Goal: Transaction & Acquisition: Download file/media

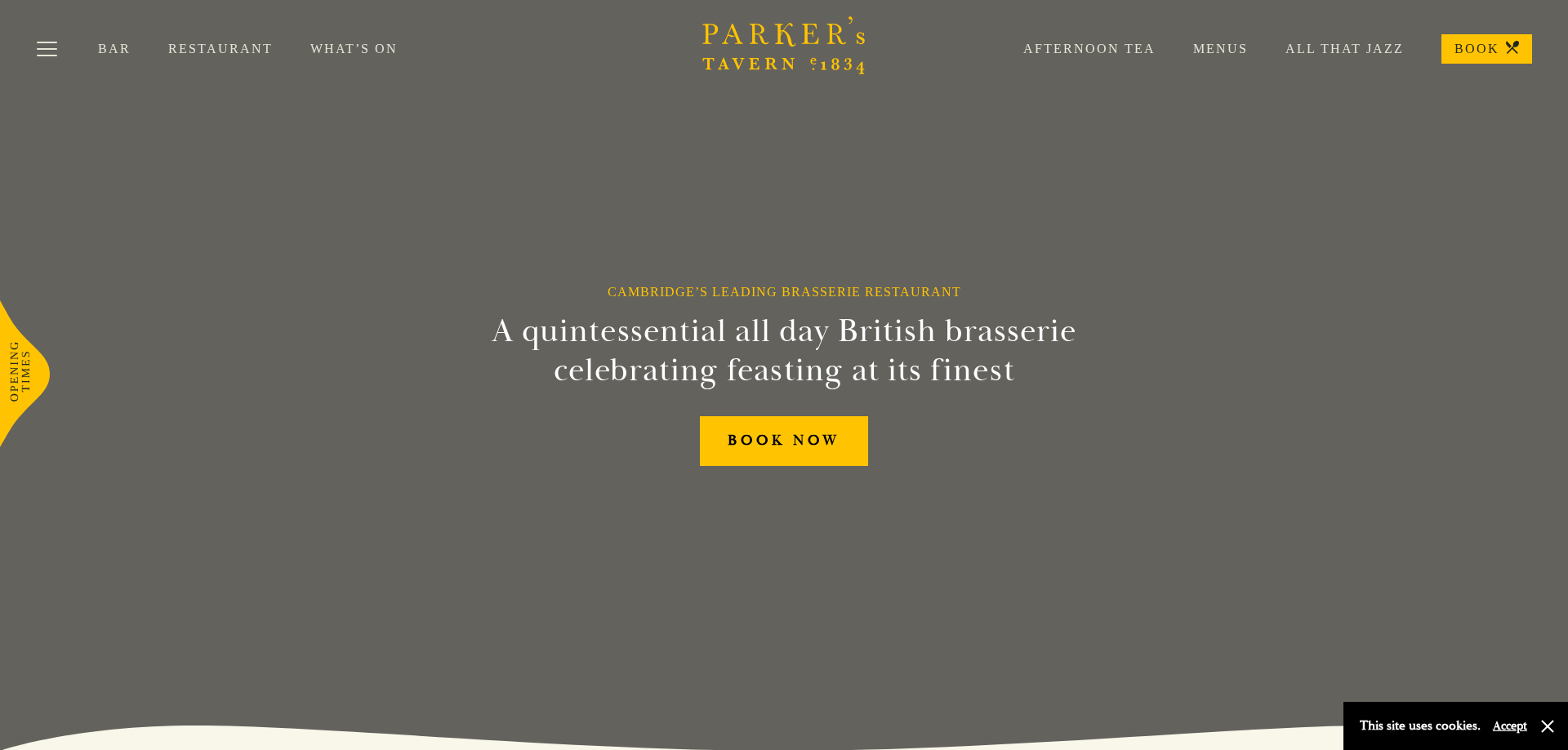
click at [104, 52] on link "Bar" at bounding box center [133, 48] width 71 height 16
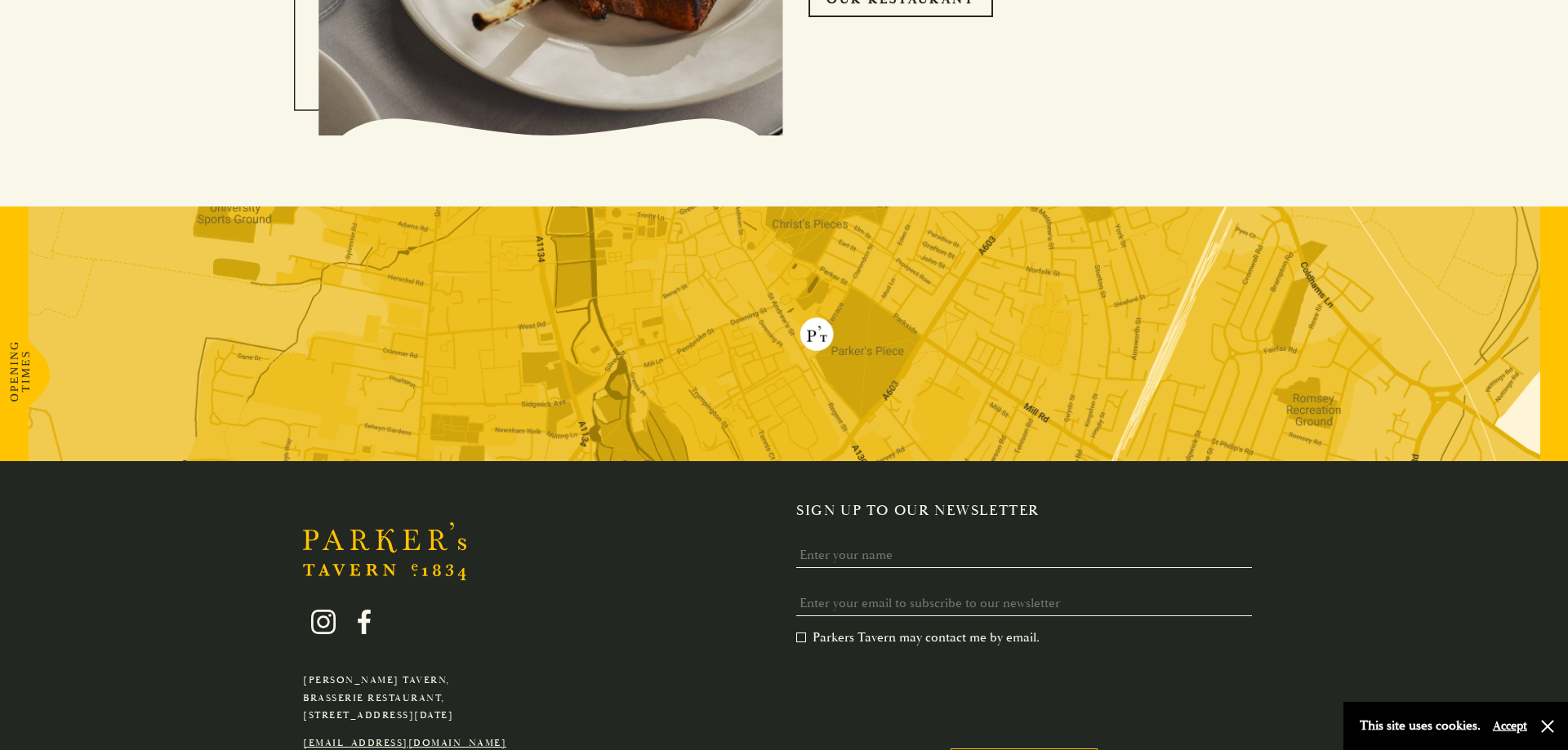
scroll to position [4127, 0]
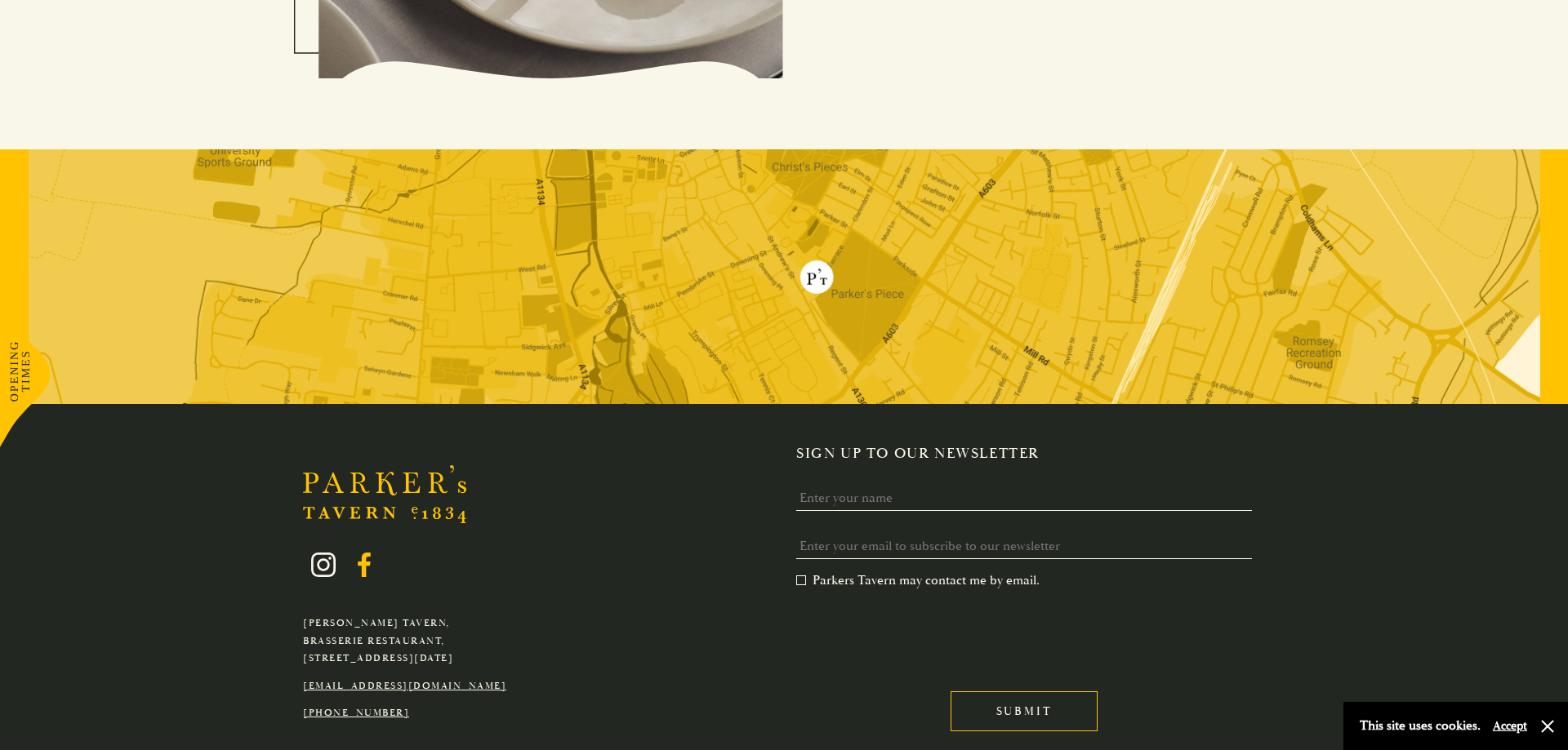
click at [364, 569] on icon at bounding box center [364, 565] width 13 height 24
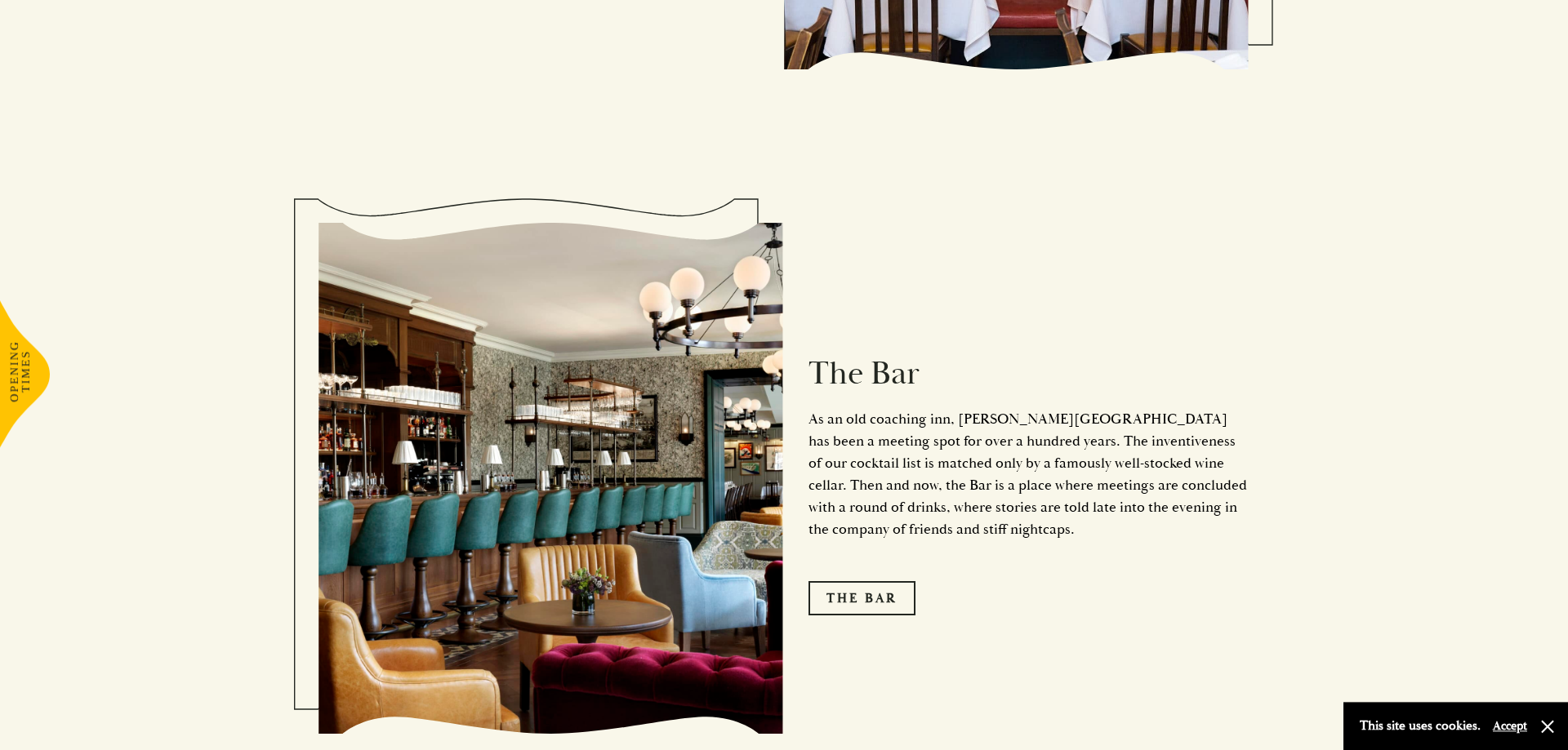
scroll to position [2165, 0]
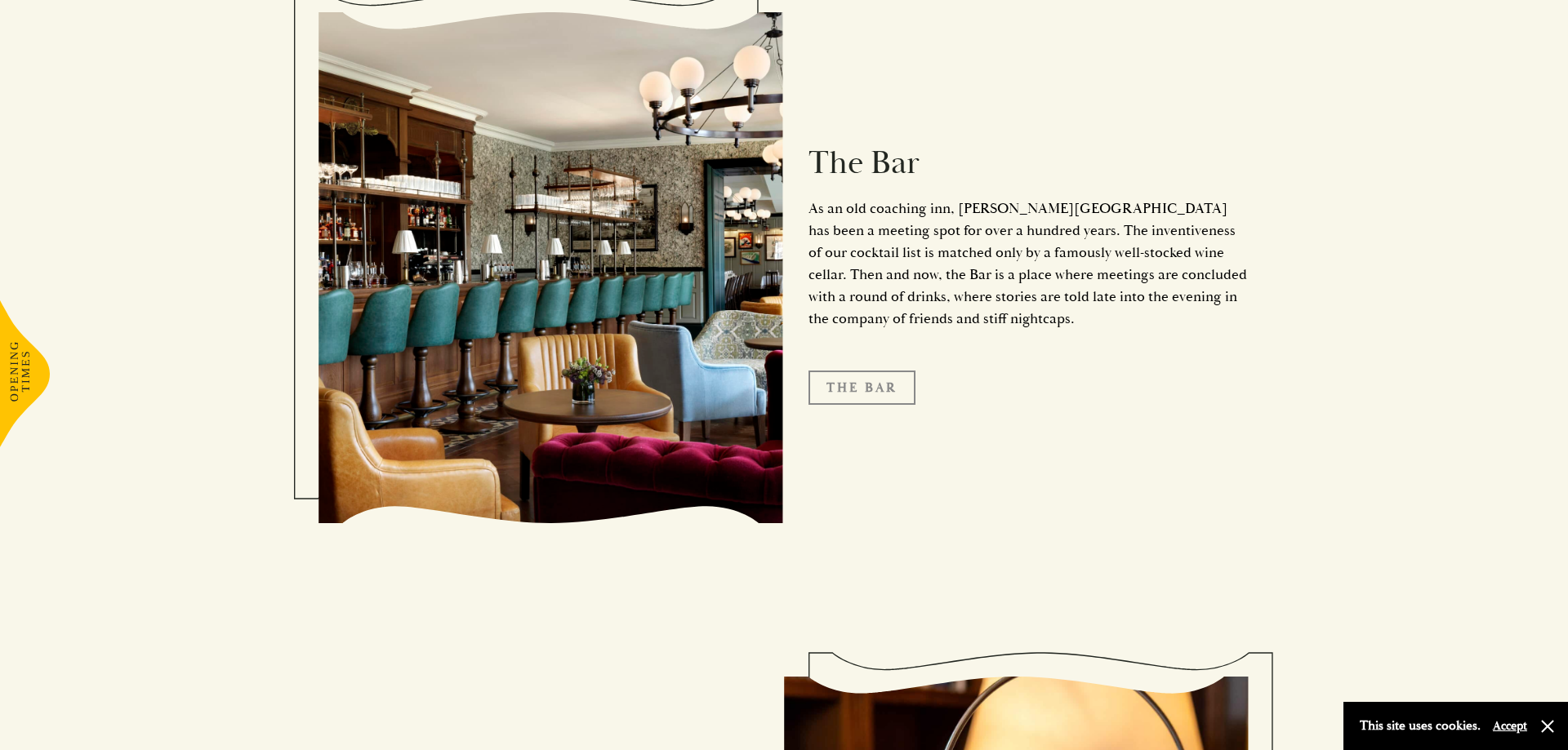
click at [868, 370] on link "The Bar" at bounding box center [862, 387] width 107 height 34
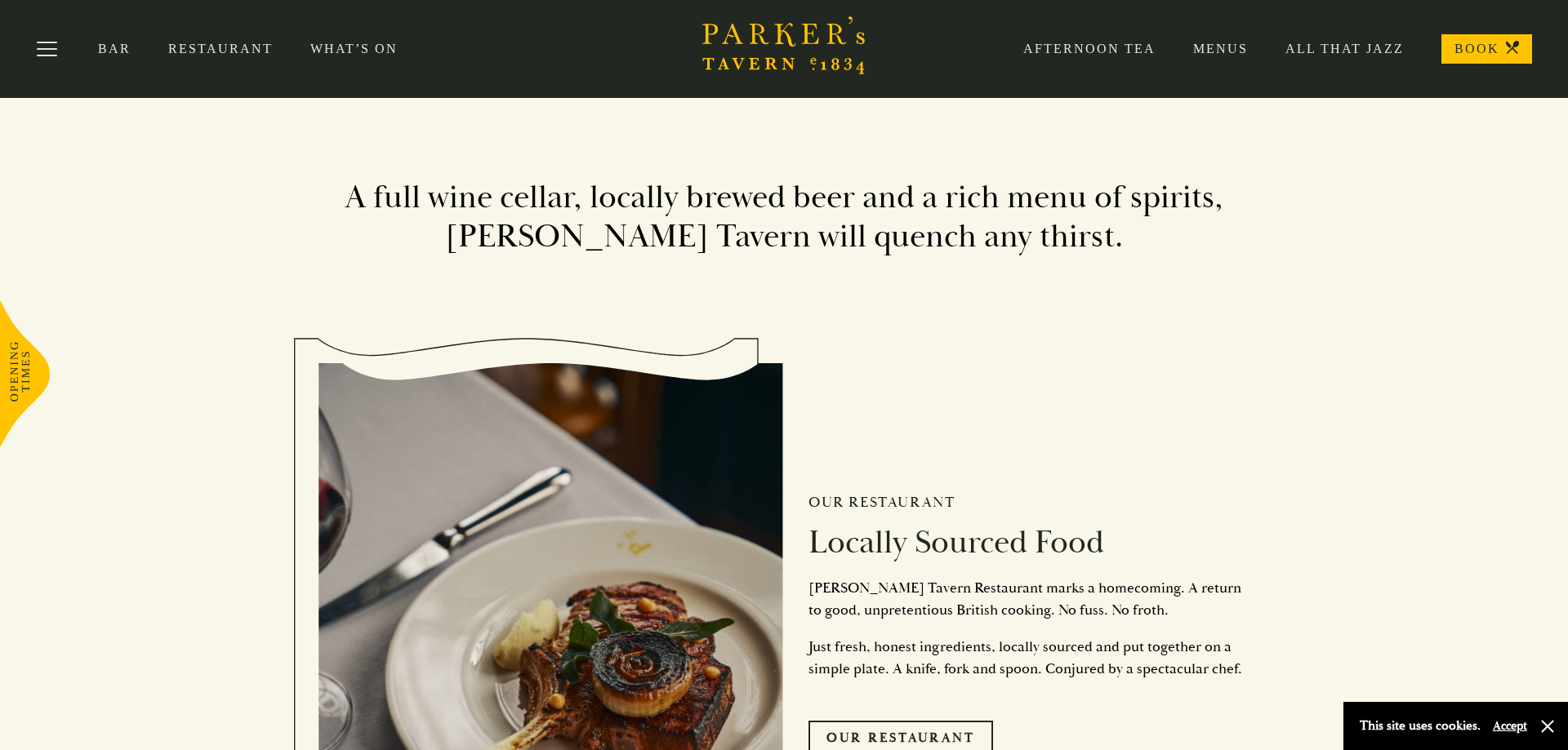
scroll to position [2831, 0]
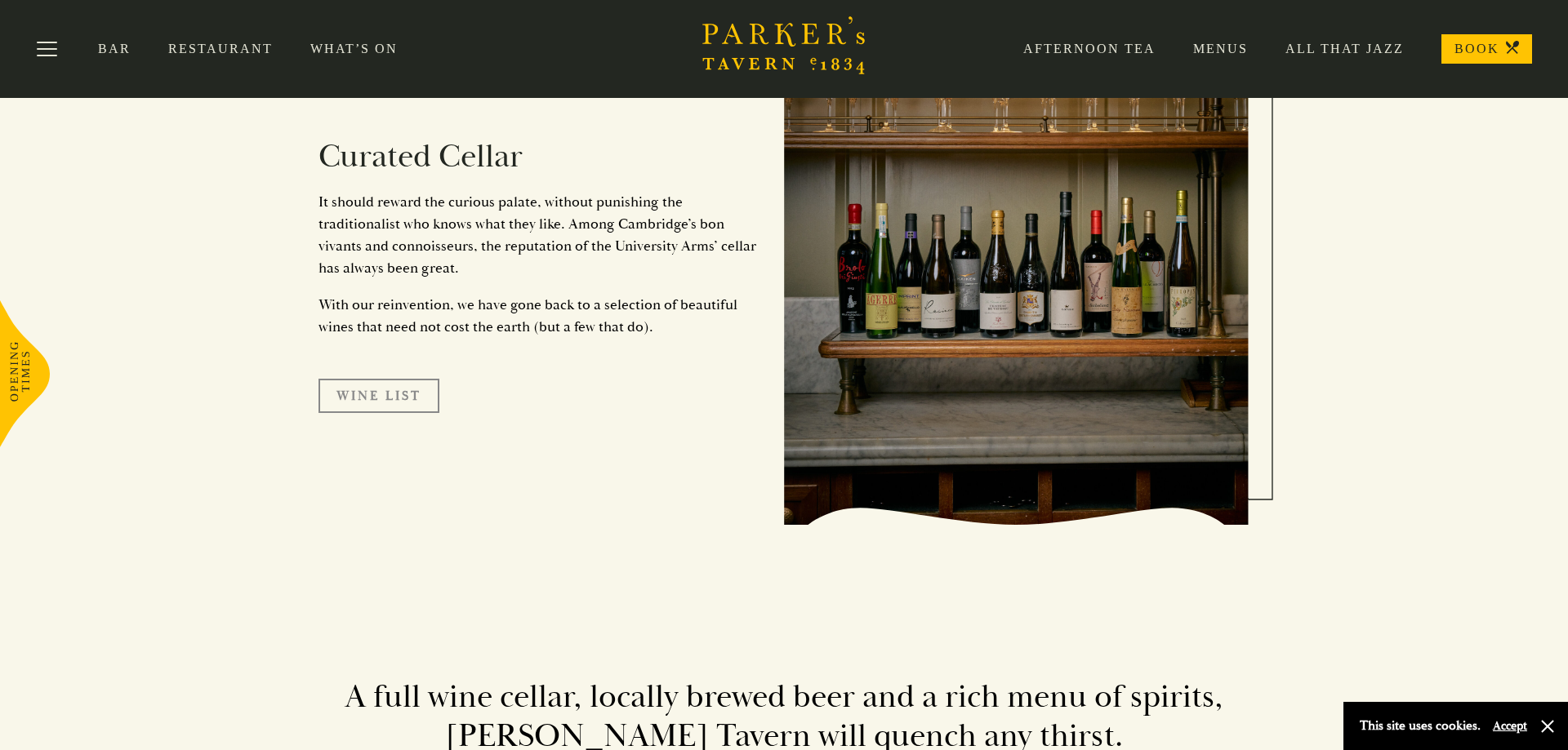
click at [397, 383] on link "Wine List" at bounding box center [379, 396] width 121 height 34
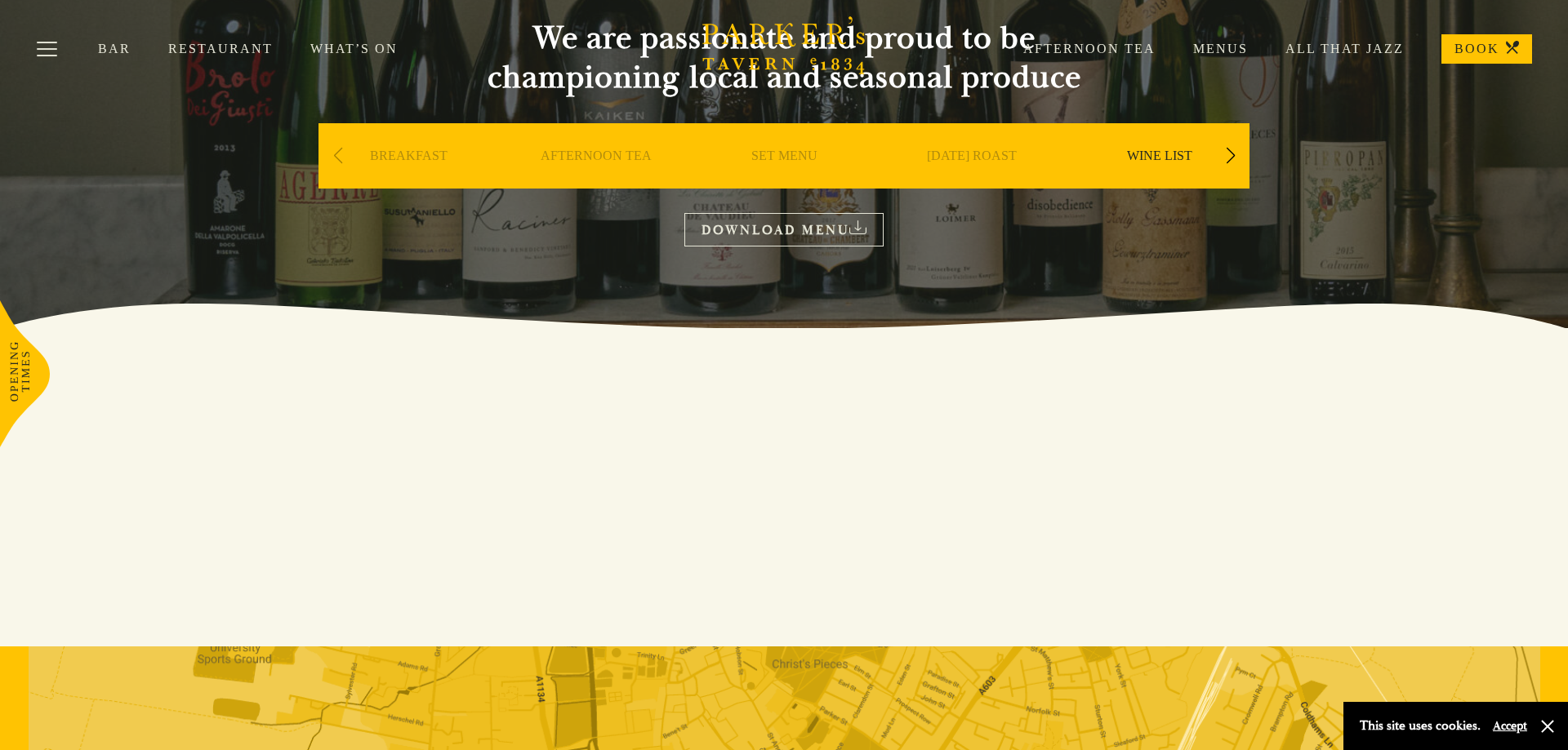
scroll to position [159, 0]
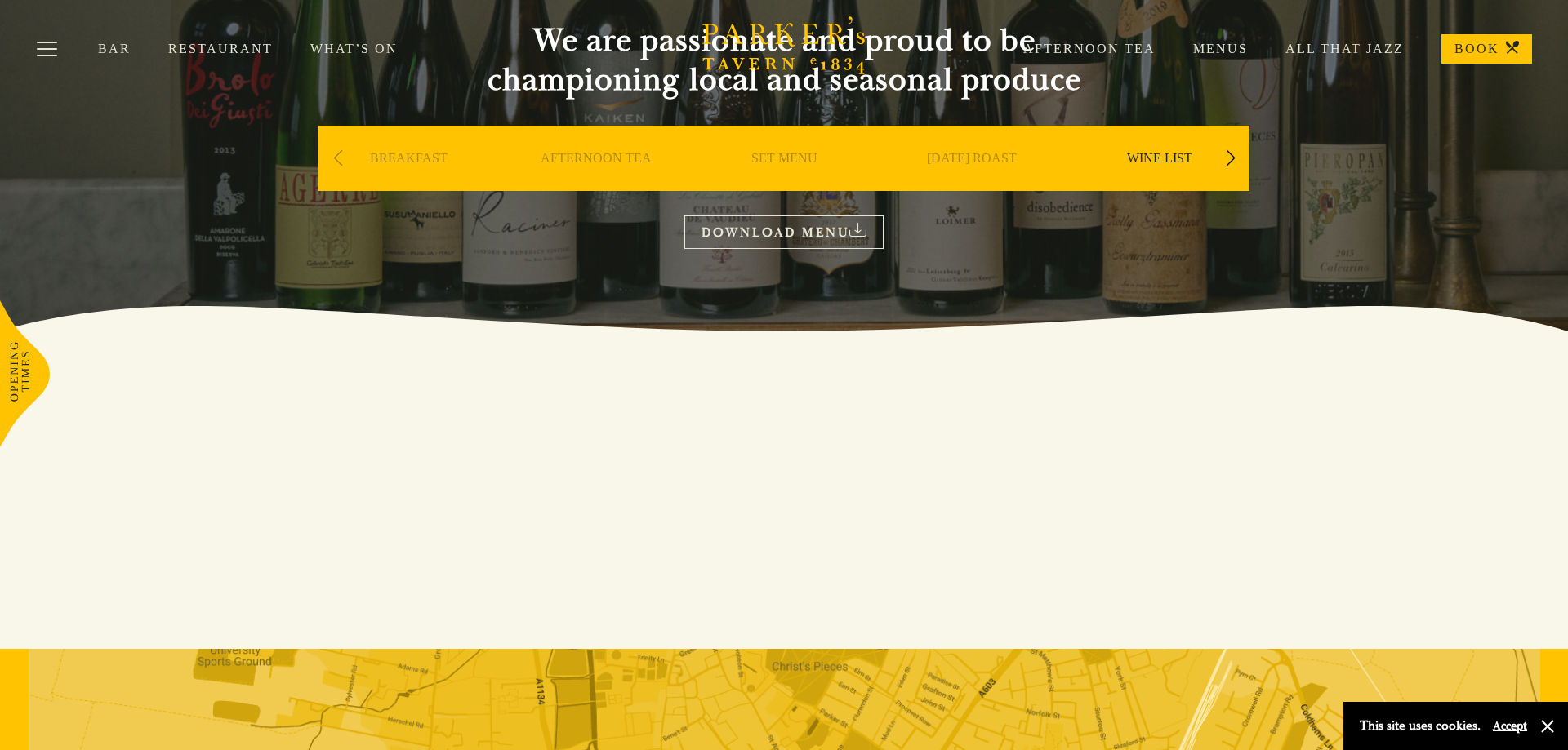
click at [808, 234] on link "DOWNLOAD MENU" at bounding box center [784, 232] width 199 height 34
